Goal: Transaction & Acquisition: Purchase product/service

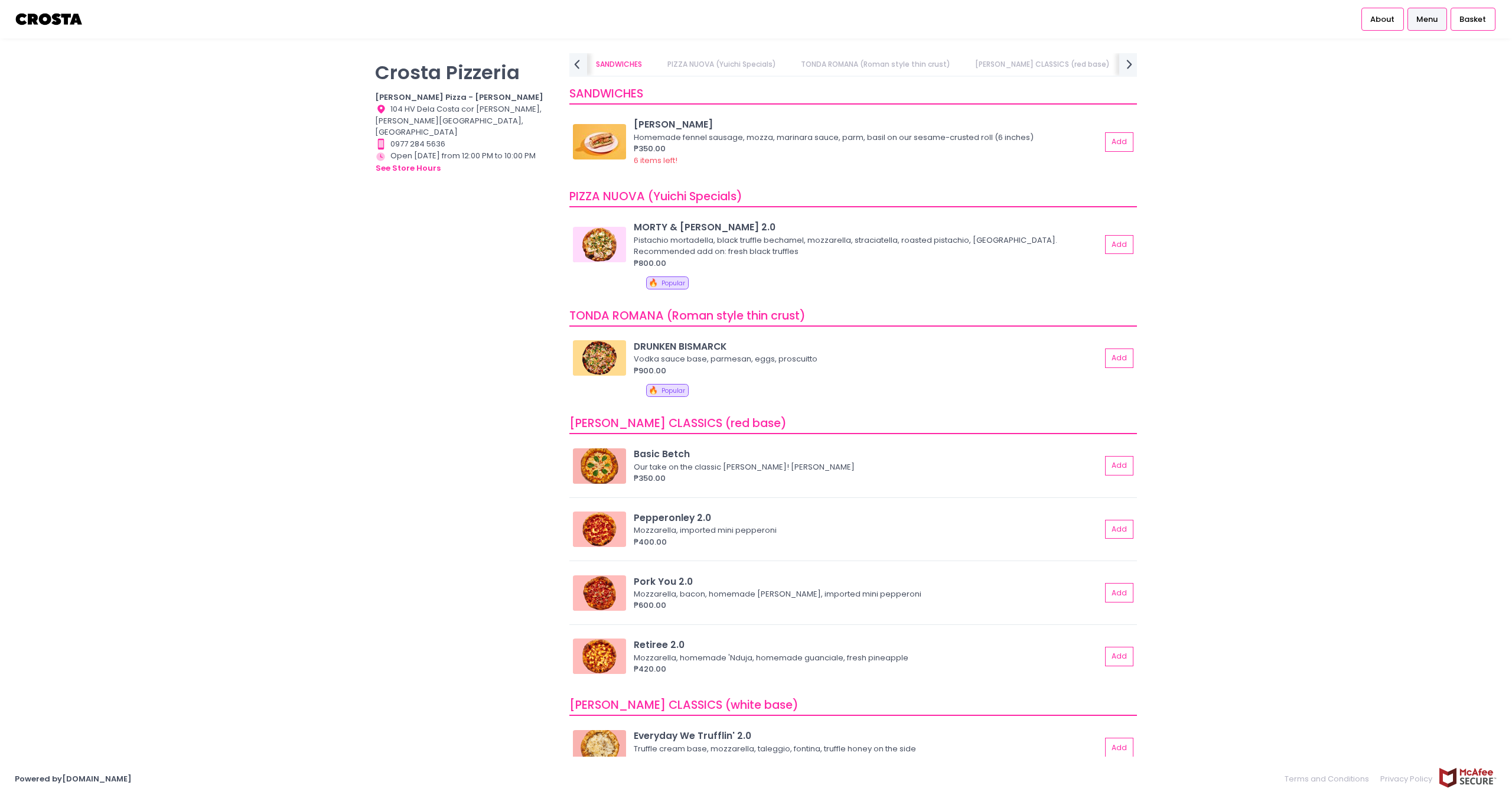
scroll to position [0, 74]
click at [576, 62] on icon "prev Created with Sketch." at bounding box center [577, 64] width 17 height 17
click at [52, 22] on img at bounding box center [49, 19] width 69 height 21
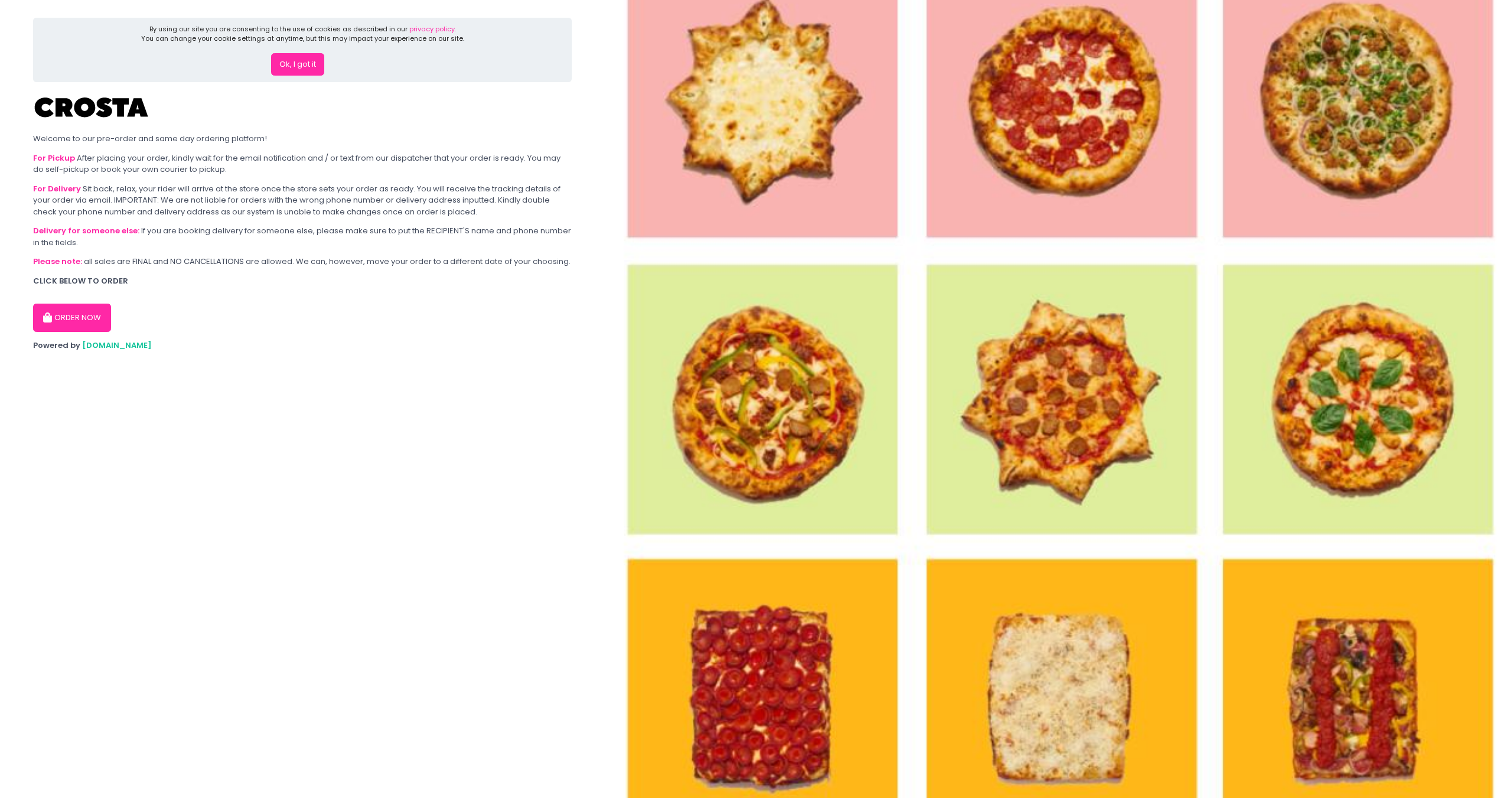
click at [66, 315] on button "ORDER NOW" at bounding box center [72, 317] width 78 height 28
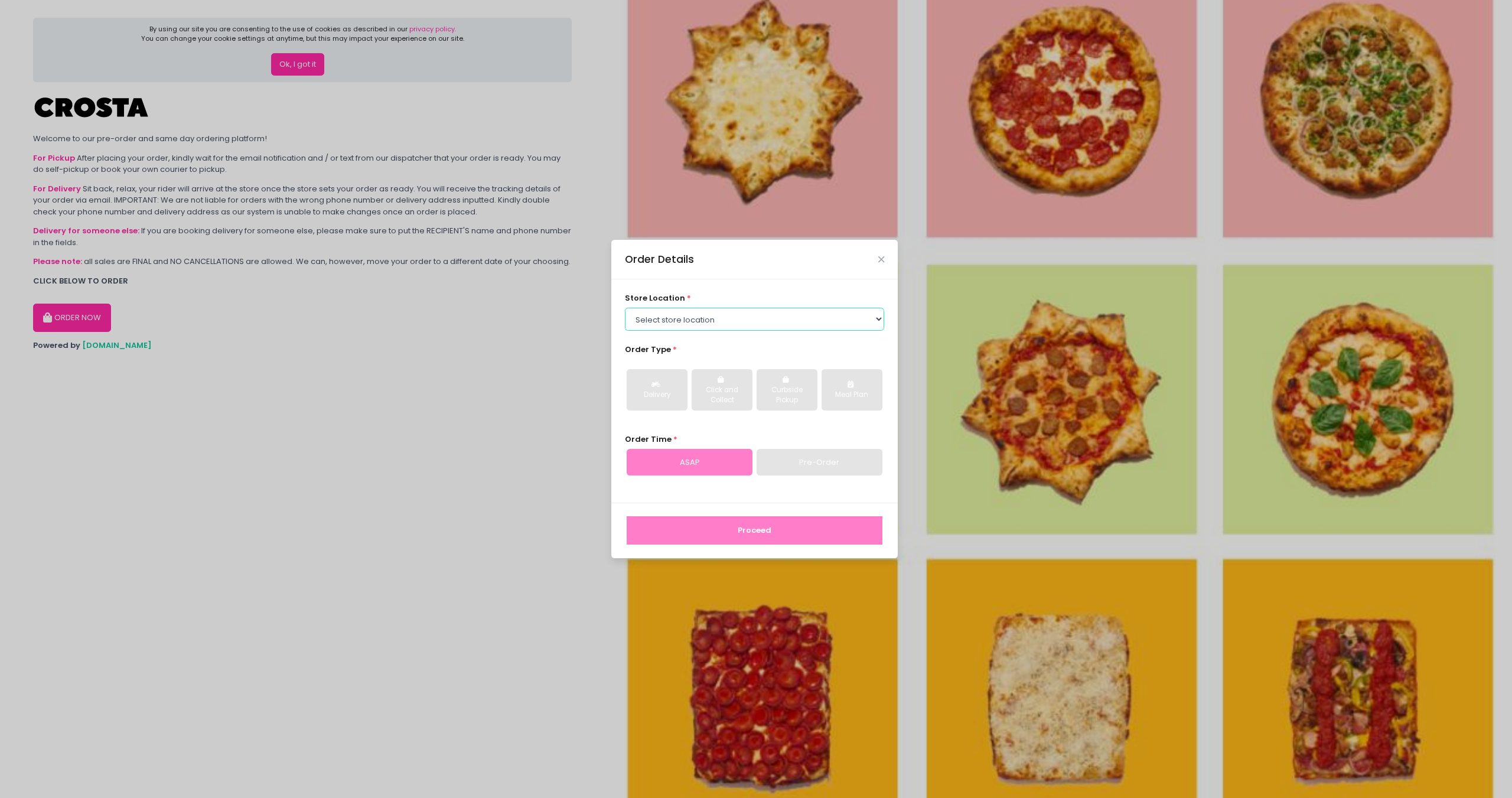
click at [710, 316] on select "Select store location [PERSON_NAME] Pizza - [PERSON_NAME] Pizza - [GEOGRAPHIC_D…" at bounding box center [755, 319] width 260 height 23
select select "65090bae48156caed44a5eb4"
click at [625, 308] on select "Select store location [PERSON_NAME] Pizza - [PERSON_NAME] Pizza - [GEOGRAPHIC_D…" at bounding box center [755, 319] width 260 height 23
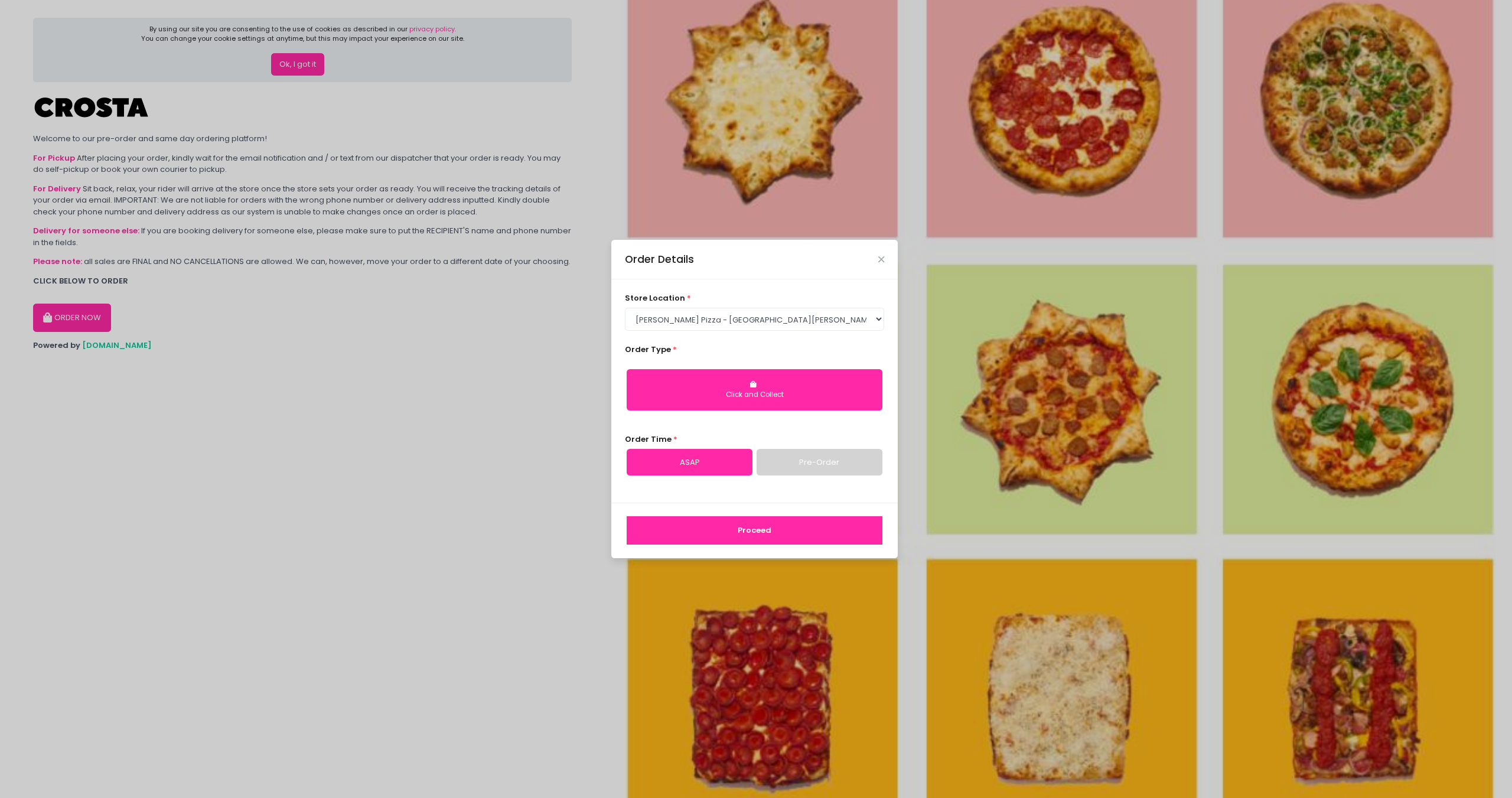
click at [797, 462] on link "Pre-Order" at bounding box center [819, 462] width 126 height 27
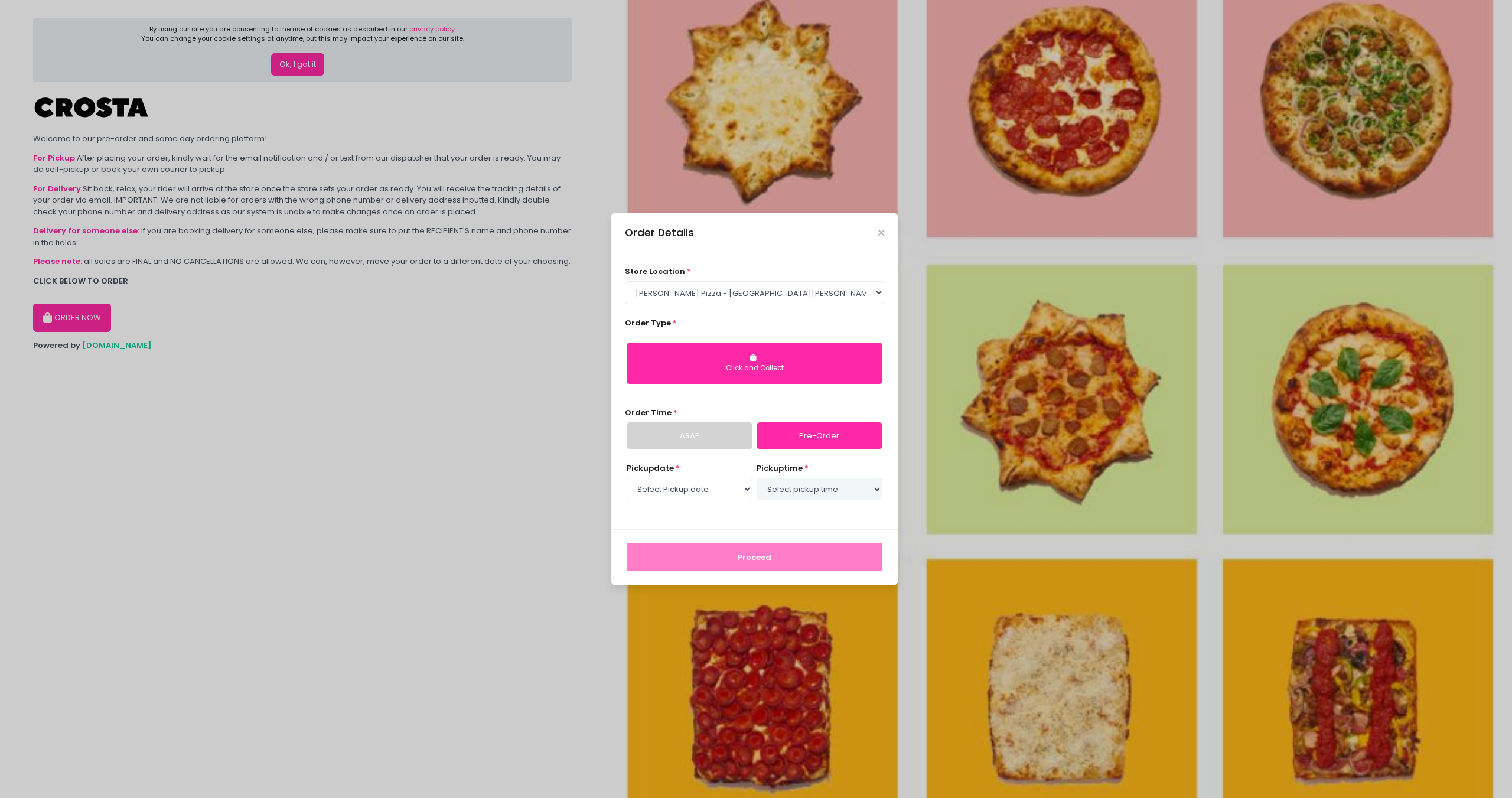
select select "[DATE]"
click at [724, 490] on select "Select Pickup date [DATE] [DATE] [DATE] [DATE] [DATE] [DATE]" at bounding box center [689, 488] width 126 height 23
drag, startPoint x: 724, startPoint y: 490, endPoint x: 736, endPoint y: 489, distance: 12.0
click at [724, 490] on select "Select Pickup date [DATE] [DATE] [DATE] [DATE] [DATE] [DATE]" at bounding box center [689, 488] width 126 height 23
click at [773, 488] on select "Select pickup time 05:30 PM - 06:00 PM 06:00 PM - 06:30 PM 06:30 PM - 07:00 PM …" at bounding box center [819, 488] width 126 height 23
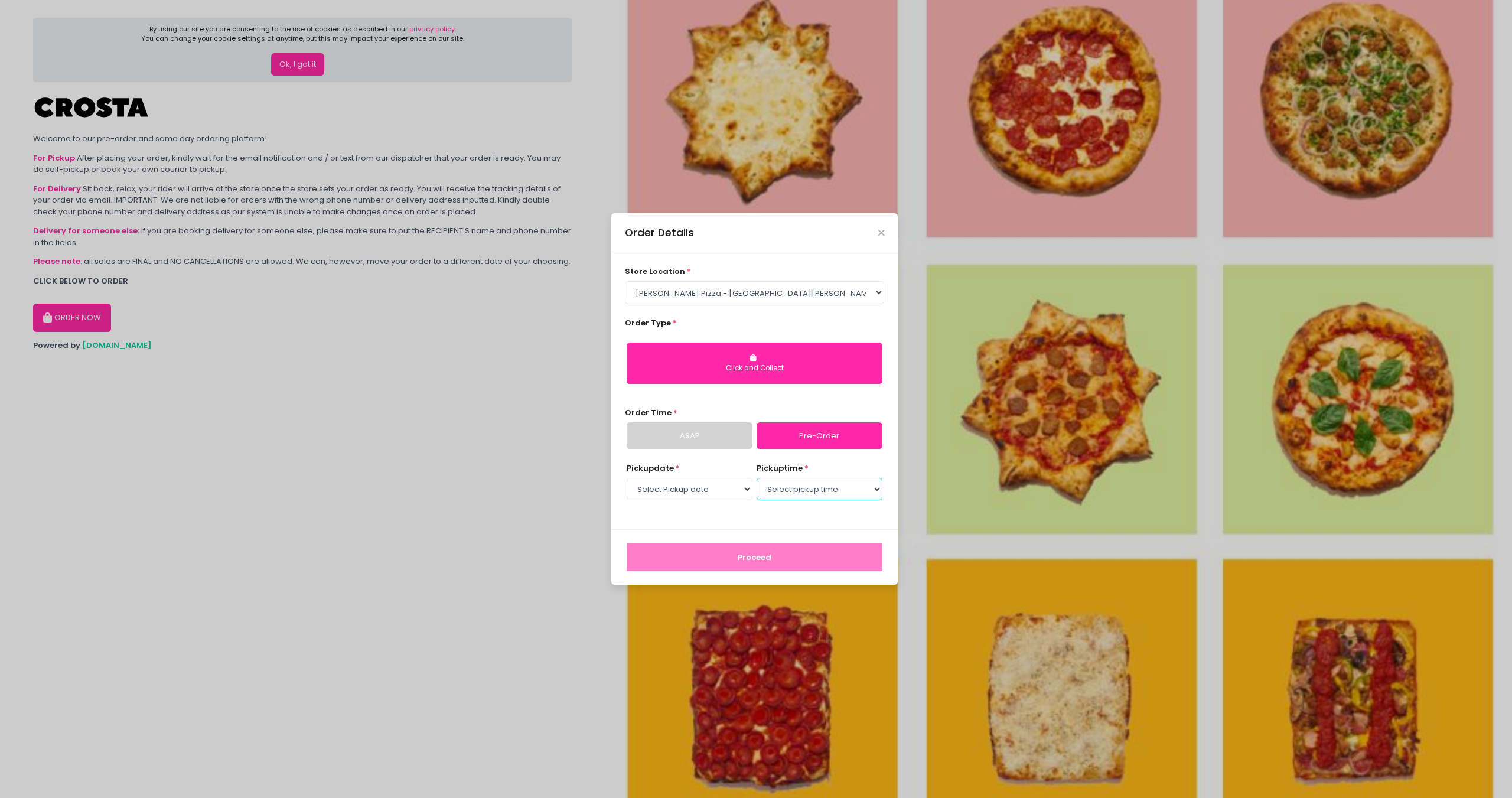
select select "18:30"
click at [756, 478] on select "Select pickup time 05:30 PM - 06:00 PM 06:00 PM - 06:30 PM 06:30 PM - 07:00 PM …" at bounding box center [819, 488] width 126 height 23
click at [739, 553] on button "Proceed" at bounding box center [755, 557] width 256 height 28
